Goal: Find specific page/section: Find specific page/section

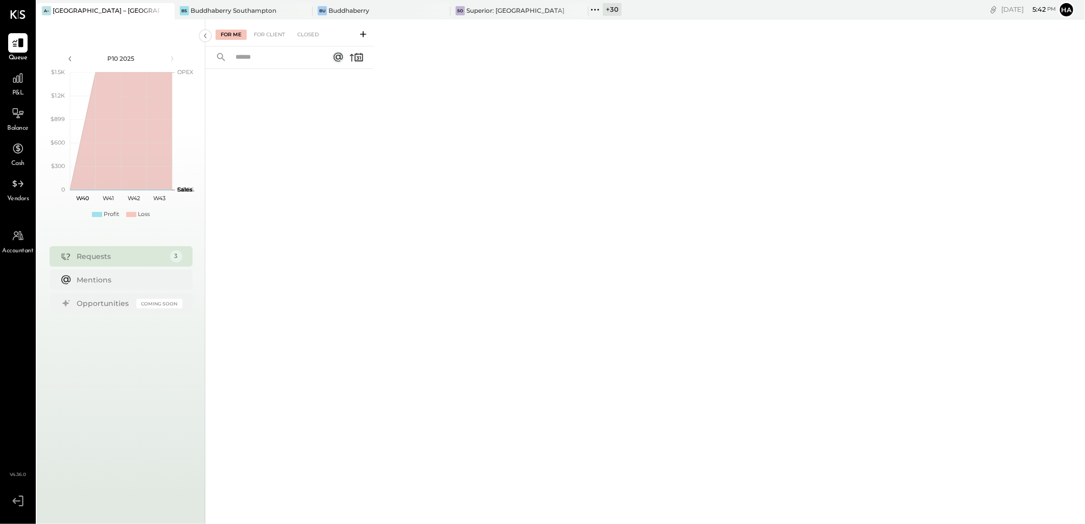
click at [167, 9] on icon at bounding box center [165, 10] width 5 height 5
click at [478, 10] on div "+ 31" at bounding box center [473, 9] width 17 height 13
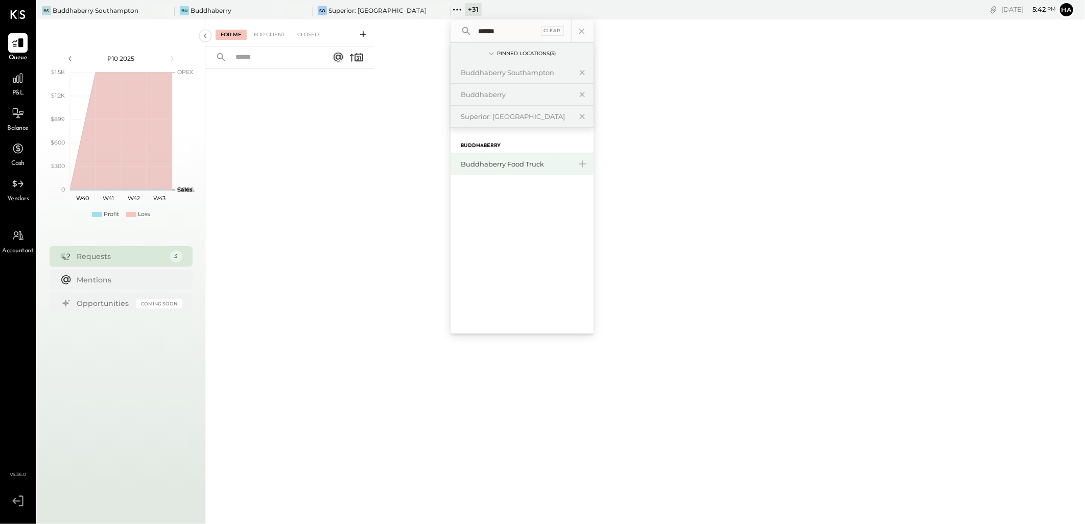
type input "******"
click at [497, 167] on div "Buddhaberry Food Truck" at bounding box center [516, 164] width 110 height 10
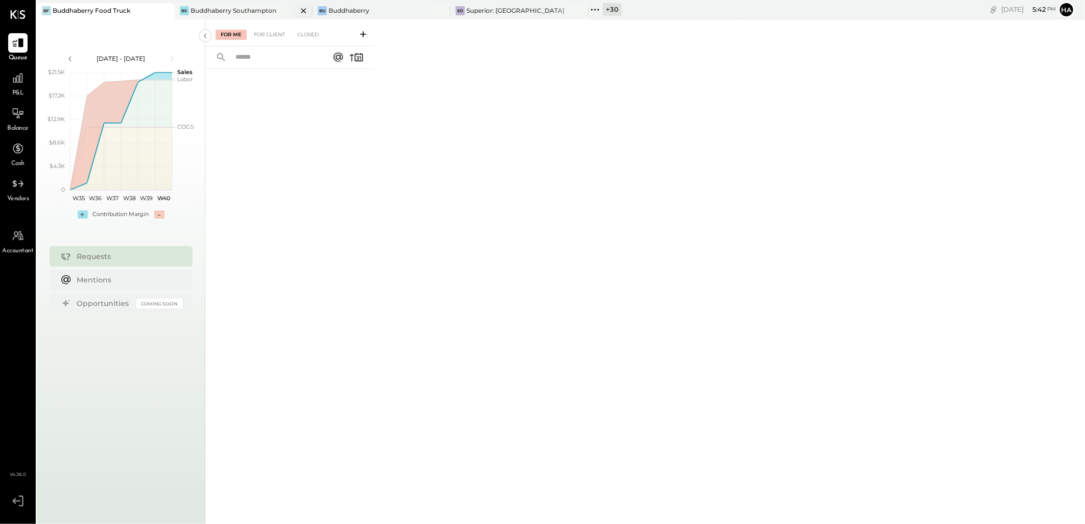
click at [235, 9] on div "Buddhaberry Southampton" at bounding box center [234, 10] width 86 height 9
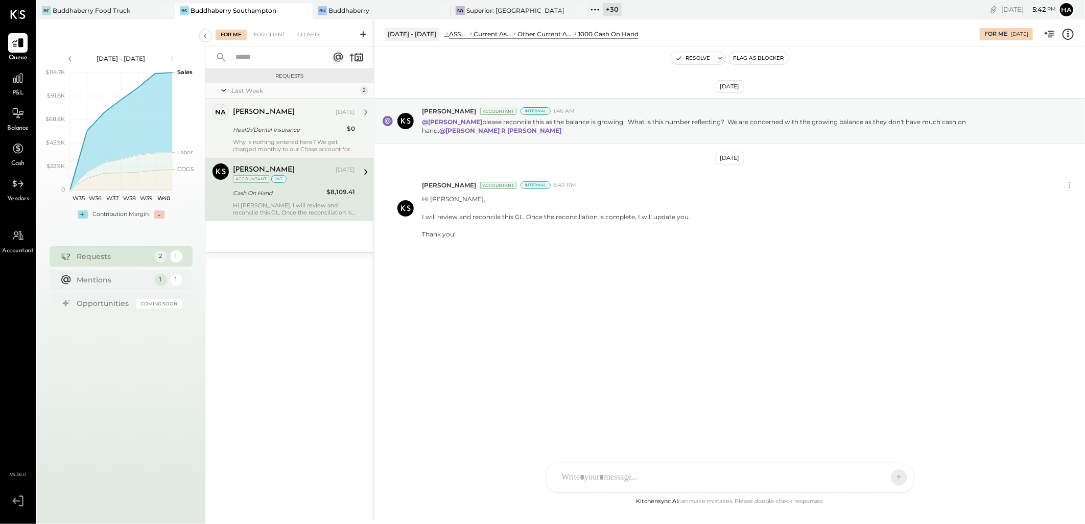
click at [294, 133] on div "Health/Dental Insurance" at bounding box center [288, 130] width 111 height 10
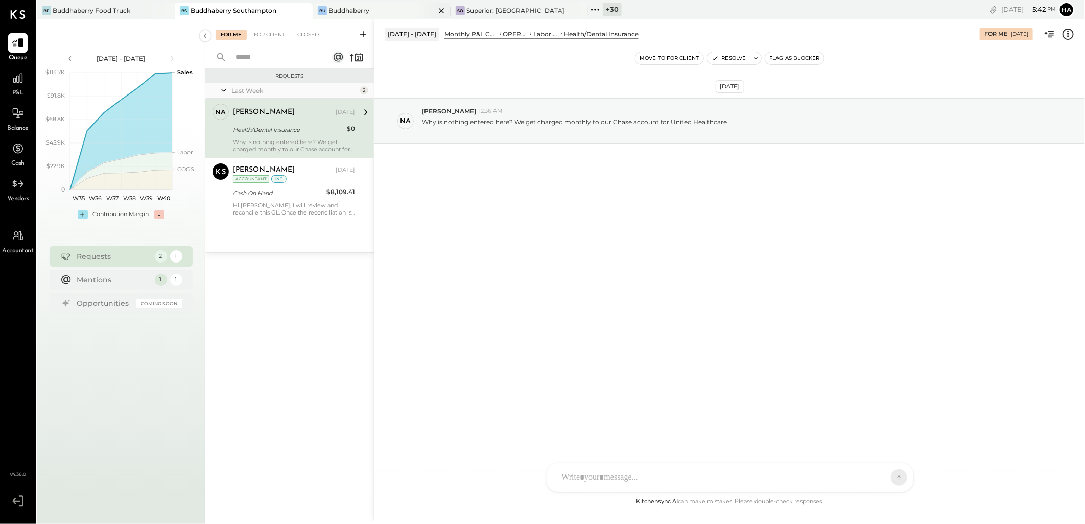
click at [365, 12] on div "Buddhaberry" at bounding box center [349, 10] width 41 height 9
